Goal: Transaction & Acquisition: Purchase product/service

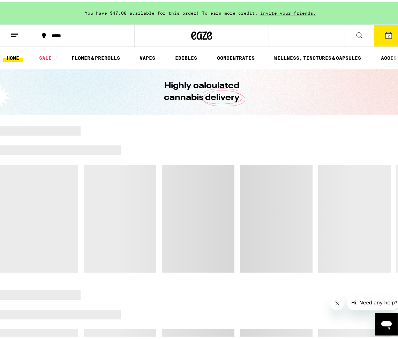
click at [389, 33] on button "2" at bounding box center [388, 34] width 29 height 22
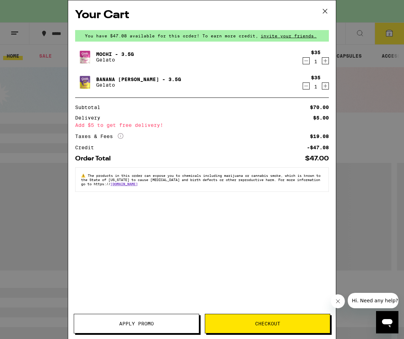
click at [325, 9] on icon at bounding box center [324, 11] width 10 height 10
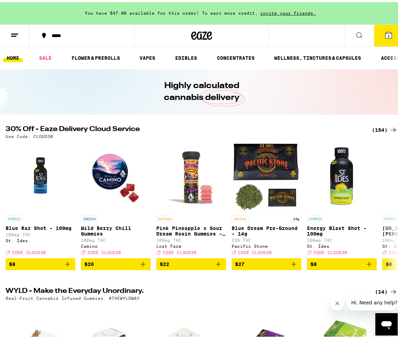
click at [15, 36] on icon at bounding box center [14, 33] width 8 height 8
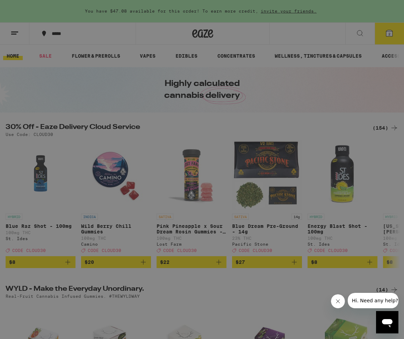
click at [60, 240] on link "Account" at bounding box center [97, 244] width 123 height 8
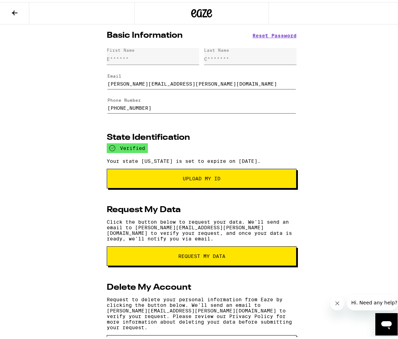
click at [20, 9] on button at bounding box center [14, 11] width 29 height 22
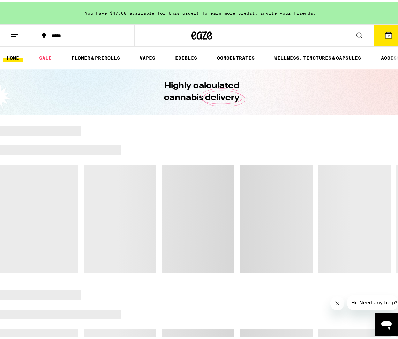
click at [356, 30] on icon at bounding box center [359, 33] width 8 height 8
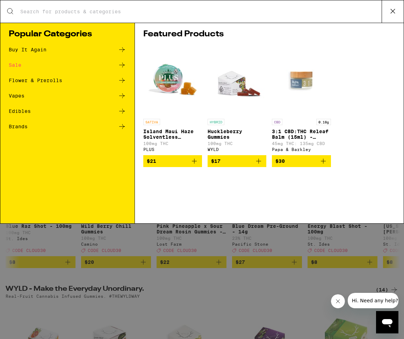
click at [214, 10] on input "Search for Products" at bounding box center [200, 11] width 361 height 6
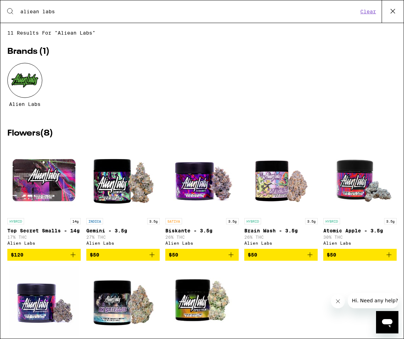
type input "aliean labs"
click at [306, 259] on icon "Add to bag" at bounding box center [309, 254] width 8 height 8
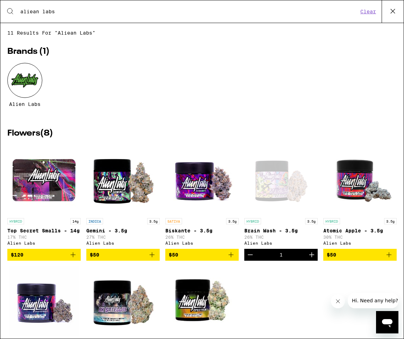
click at [307, 259] on icon "Increment" at bounding box center [311, 254] width 8 height 8
click at [391, 10] on icon at bounding box center [392, 11] width 4 height 4
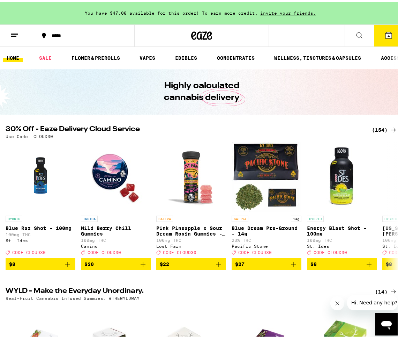
click at [388, 35] on span "4" at bounding box center [389, 34] width 2 height 4
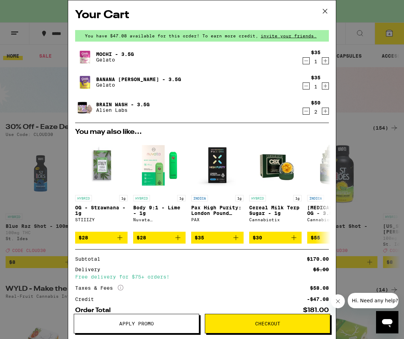
click at [304, 86] on icon "Decrement" at bounding box center [306, 86] width 4 height 0
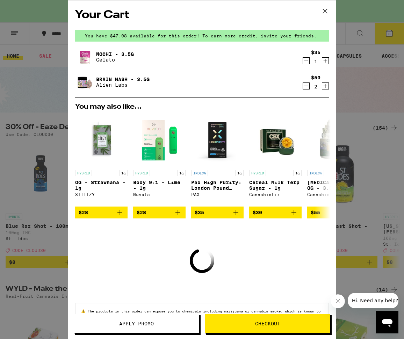
click at [303, 63] on icon "Decrement" at bounding box center [306, 61] width 6 height 8
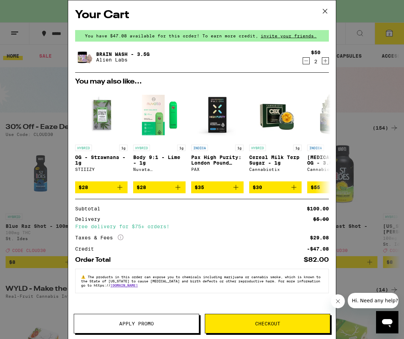
click at [325, 11] on icon at bounding box center [324, 11] width 10 height 10
click at [325, 12] on icon at bounding box center [325, 11] width 4 height 4
click at [327, 12] on icon at bounding box center [324, 11] width 10 height 10
